Goal: Task Accomplishment & Management: Complete application form

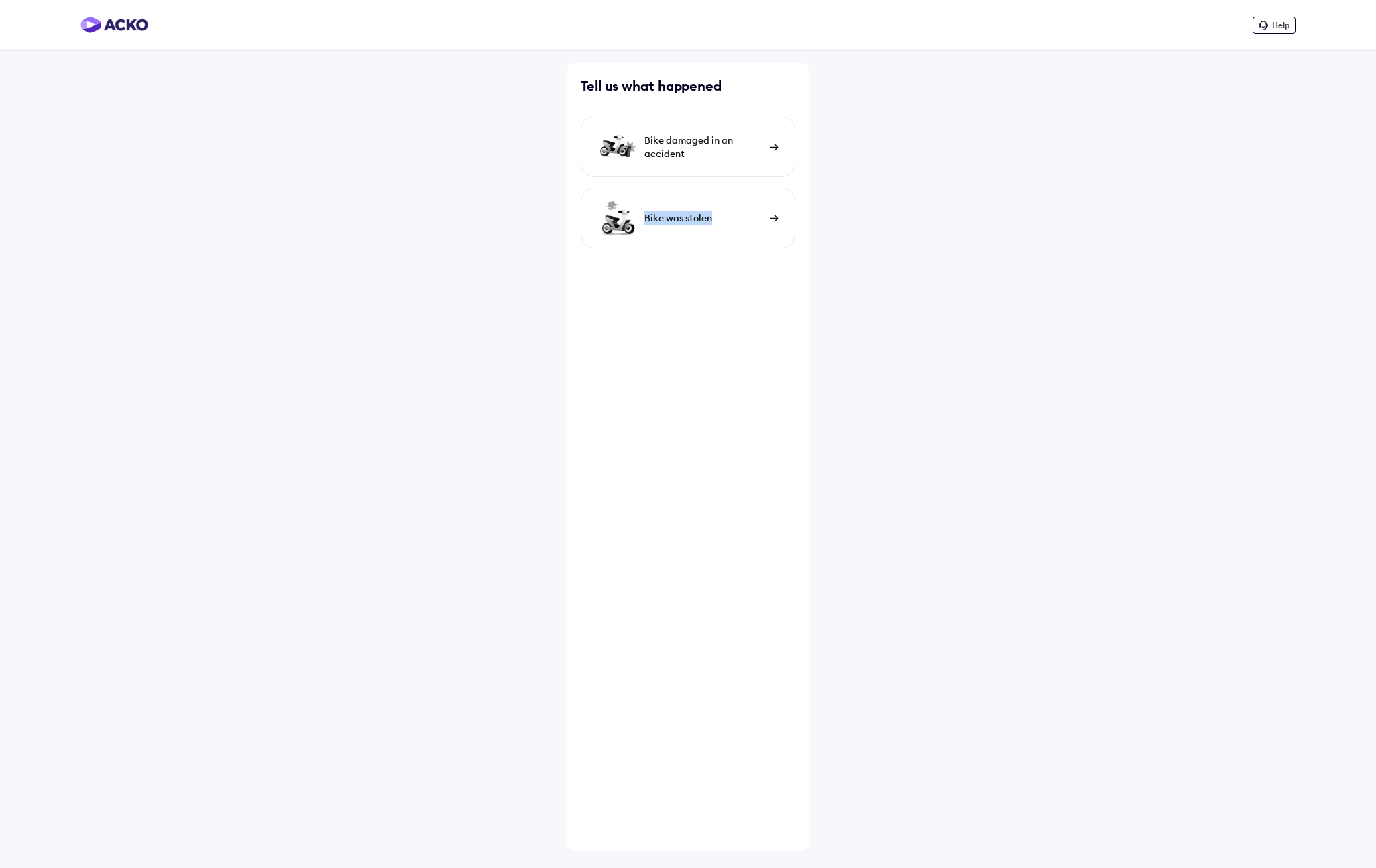
drag, startPoint x: 687, startPoint y: 221, endPoint x: 645, endPoint y: 225, distance: 42.2
click at [644, 221] on div "Bike was stolen" at bounding box center [703, 218] width 118 height 13
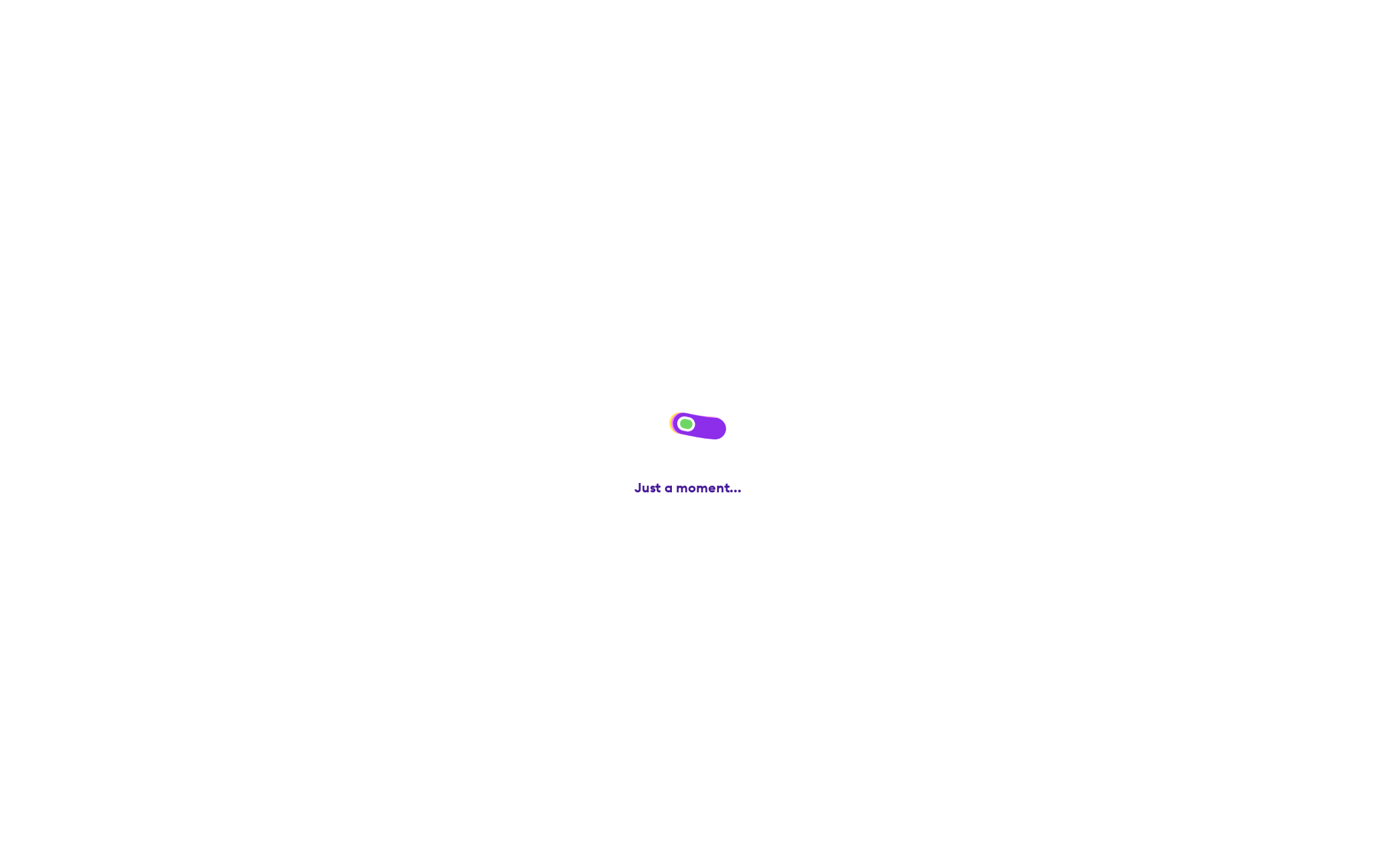
copy div "Bike was stolen"
